Goal: Check status: Check status

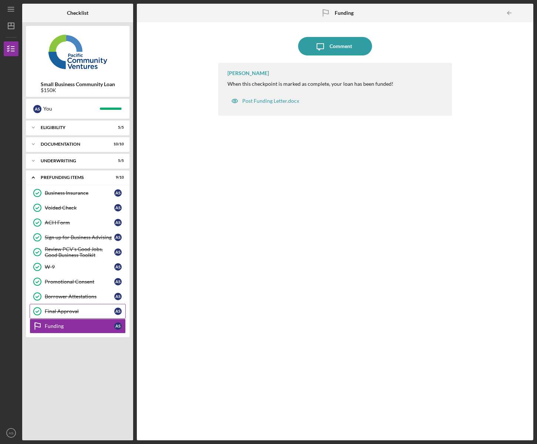
click at [69, 315] on link "Final Approval Final Approval A S" at bounding box center [78, 311] width 96 height 15
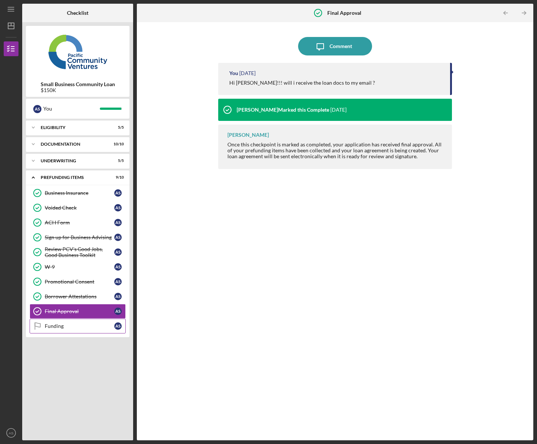
click at [69, 327] on div "Funding" at bounding box center [80, 326] width 70 height 6
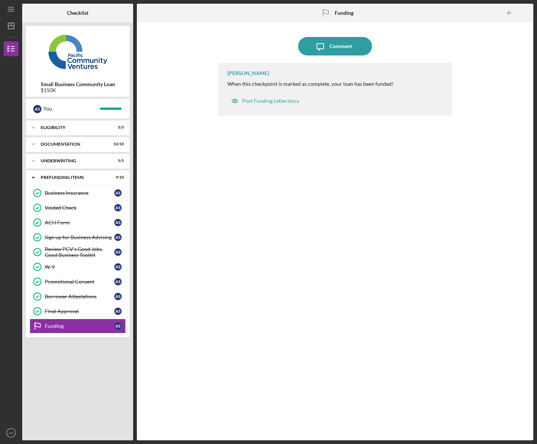
click at [180, 145] on div "Icon/Message Comment [PERSON_NAME] When this checkpoint is marked as complete, …" at bounding box center [335, 231] width 389 height 411
